Goal: Navigation & Orientation: Find specific page/section

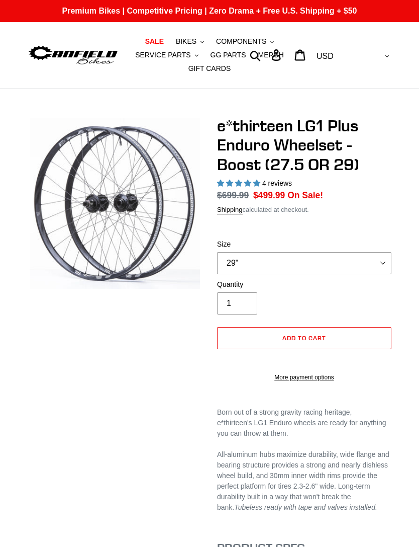
select select "highest-rating"
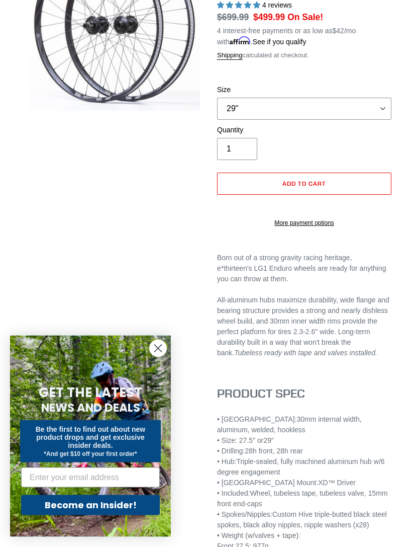
scroll to position [178, 0]
click at [161, 357] on circle "Close dialog" at bounding box center [158, 348] width 17 height 17
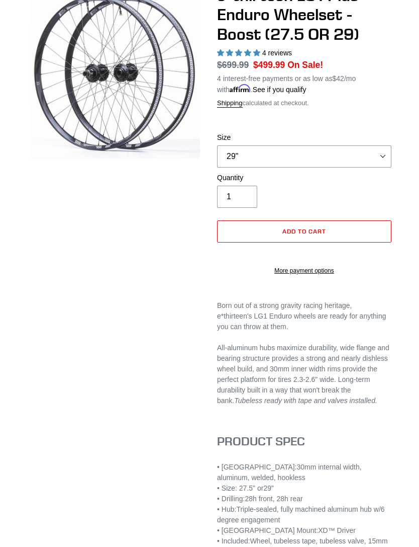
scroll to position [0, 0]
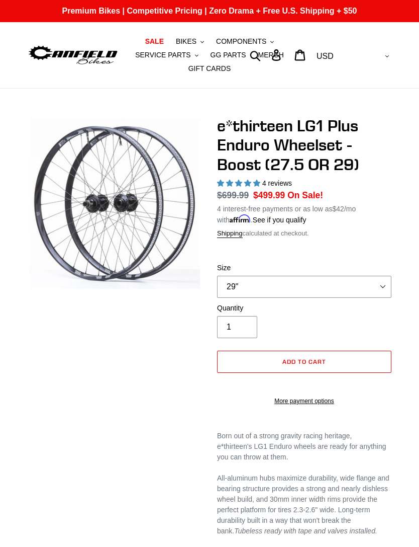
click at [162, 42] on span "SALE" at bounding box center [154, 41] width 19 height 9
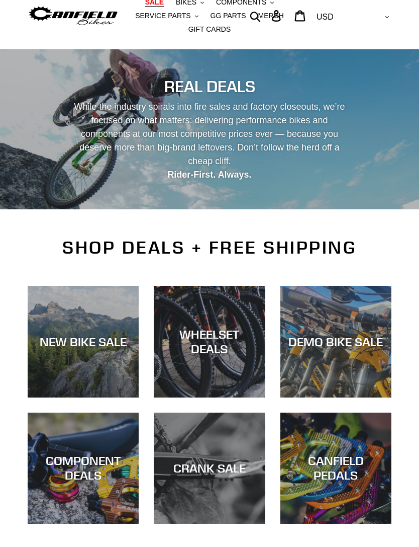
scroll to position [39, 0]
click at [218, 346] on div "WHEELSET DEALS" at bounding box center [209, 341] width 111 height 29
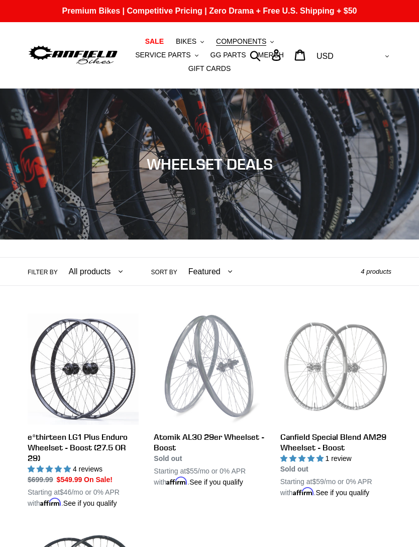
click at [143, 38] on link "SALE" at bounding box center [154, 42] width 29 height 14
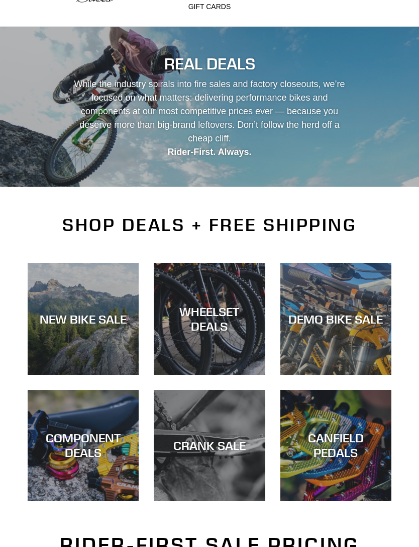
scroll to position [70, 0]
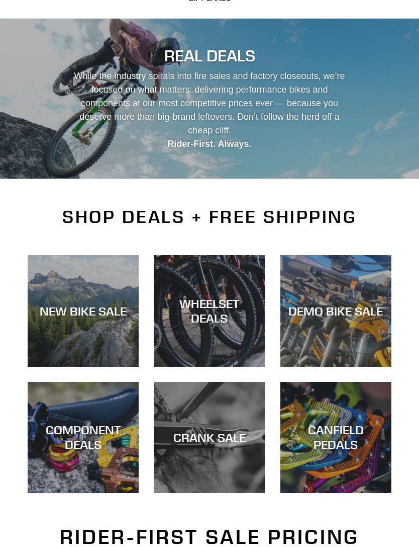
click at [333, 306] on div "DEMO BIKE SALE" at bounding box center [336, 311] width 111 height 15
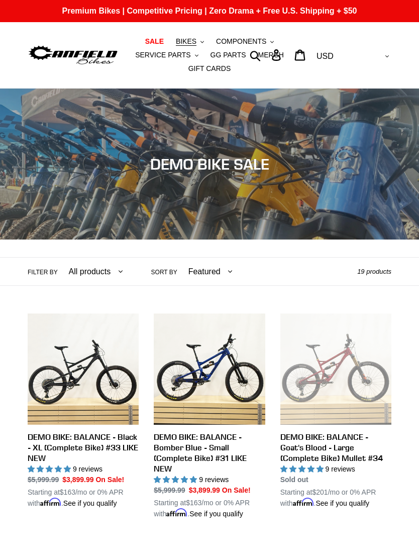
click at [60, 46] on img at bounding box center [73, 55] width 91 height 23
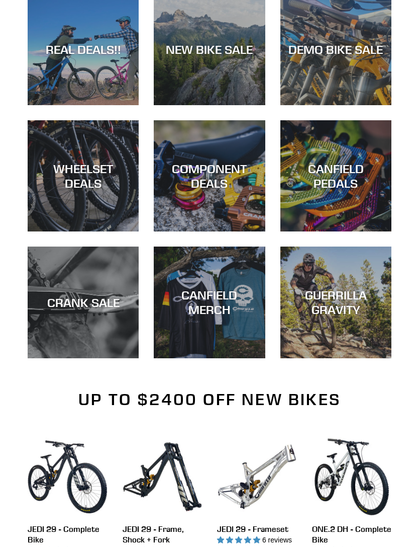
scroll to position [423, 0]
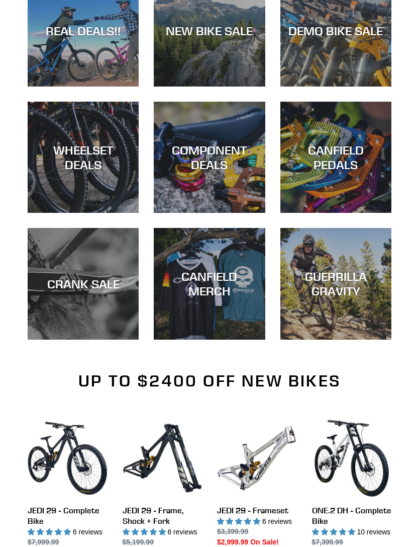
click at [200, 156] on div "COMPONENT DEALS" at bounding box center [209, 157] width 111 height 29
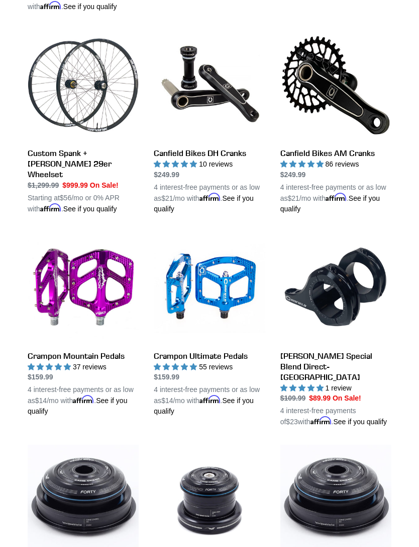
scroll to position [481, 0]
